Goal: Download file/media

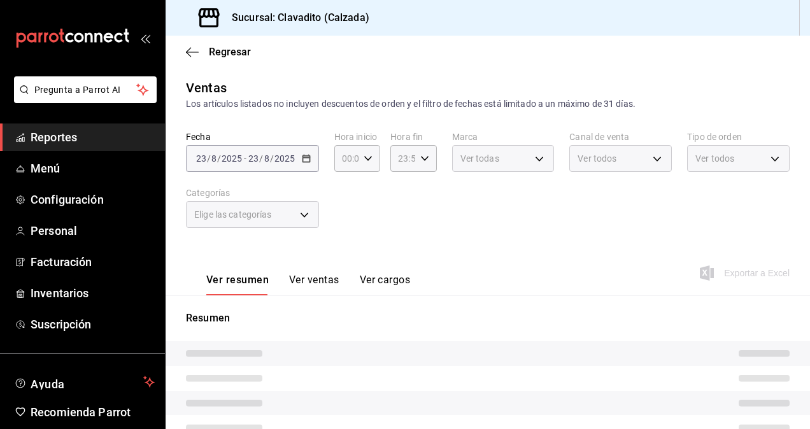
type input "7c6329b2-7c80-4d0a-92e1-359a60270725"
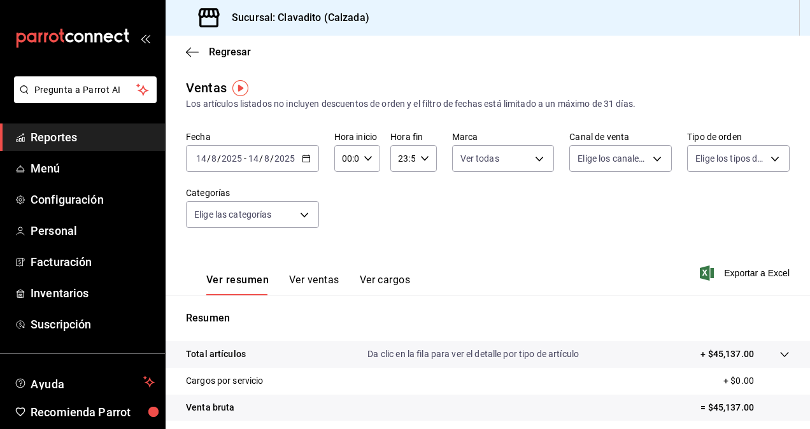
click at [307, 155] on \(Stroke\) "button" at bounding box center [306, 158] width 8 height 7
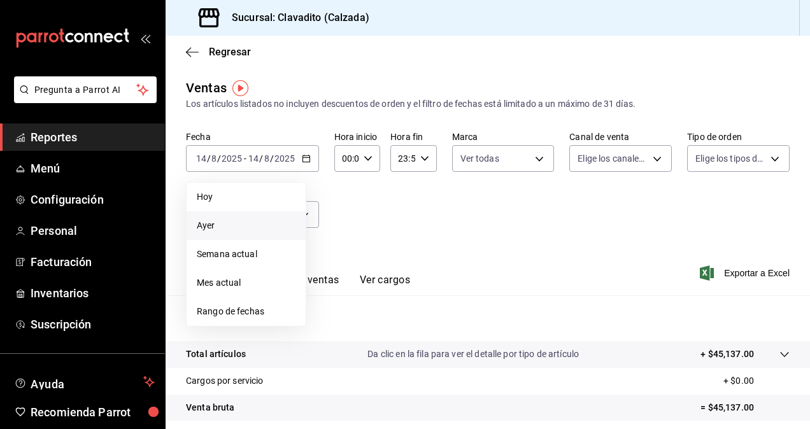
click at [216, 224] on span "Ayer" at bounding box center [246, 225] width 99 height 13
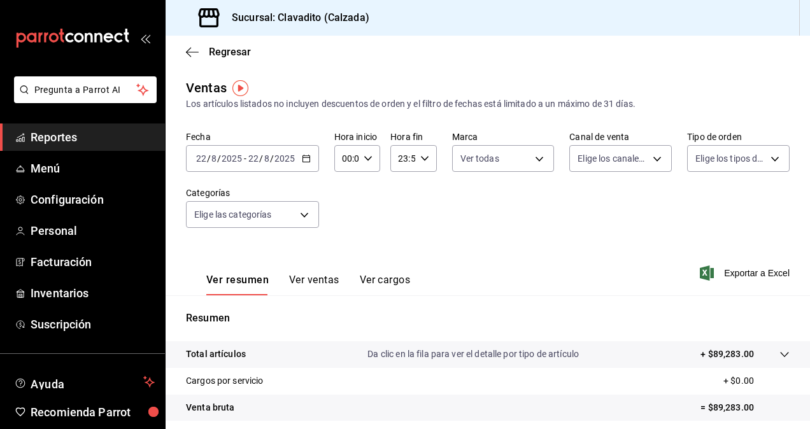
click at [767, 283] on div "Ver resumen Ver ventas Ver cargos Exportar a Excel" at bounding box center [488, 269] width 644 height 52
click at [767, 276] on span "Exportar a Excel" at bounding box center [745, 272] width 87 height 15
click at [306, 150] on div "[DATE] [DATE] - [DATE] [DATE]" at bounding box center [252, 158] width 133 height 27
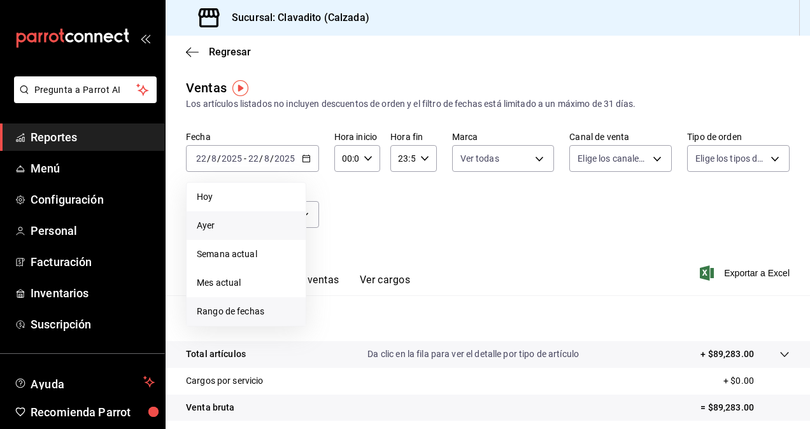
click at [215, 311] on span "Rango de fechas" at bounding box center [246, 311] width 99 height 13
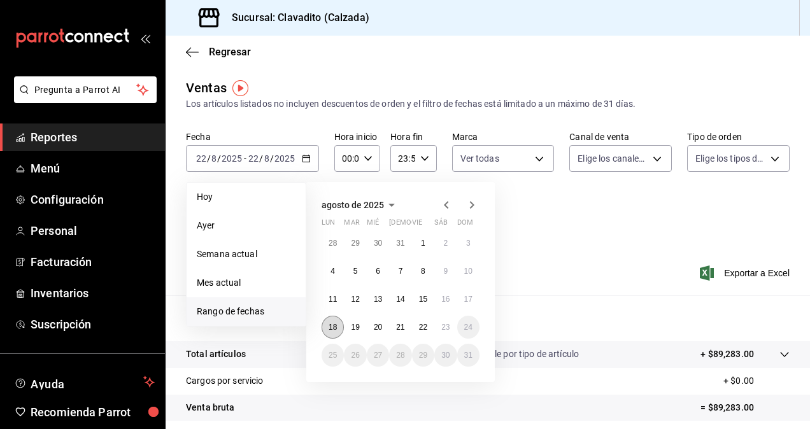
click at [334, 326] on abbr "18" at bounding box center [333, 327] width 8 height 9
click at [441, 329] on abbr "23" at bounding box center [445, 327] width 8 height 9
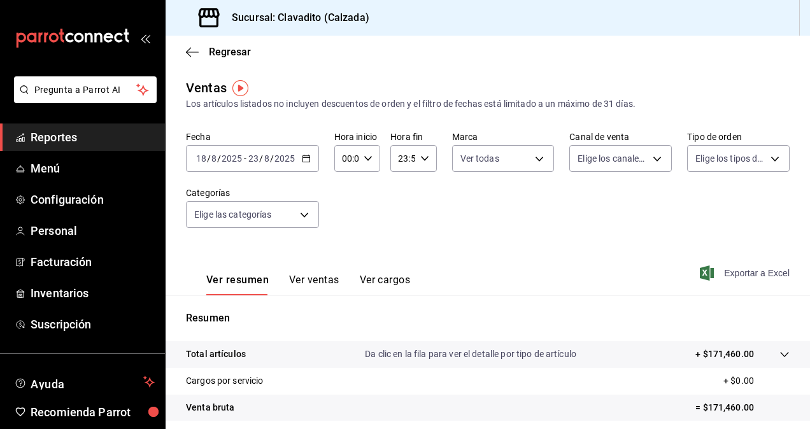
click at [734, 271] on span "Exportar a Excel" at bounding box center [745, 272] width 87 height 15
